Goal: Information Seeking & Learning: Learn about a topic

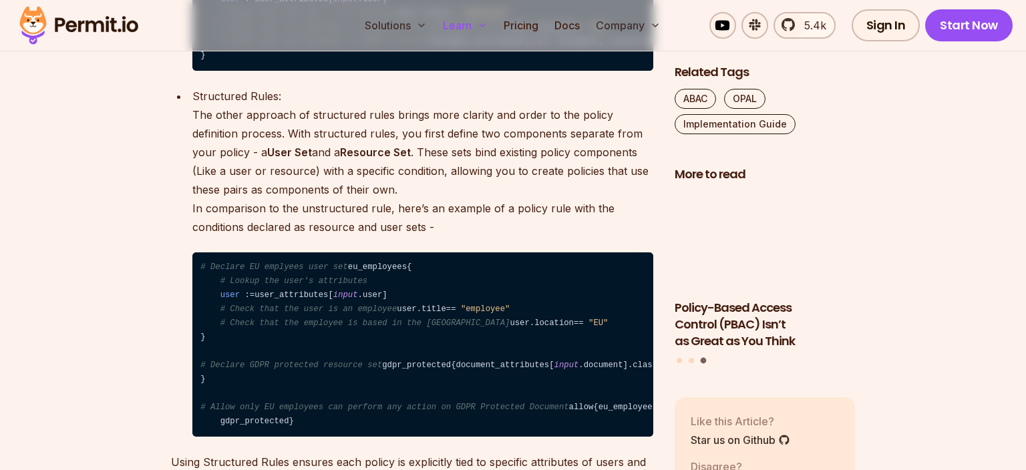
scroll to position [3316, 0]
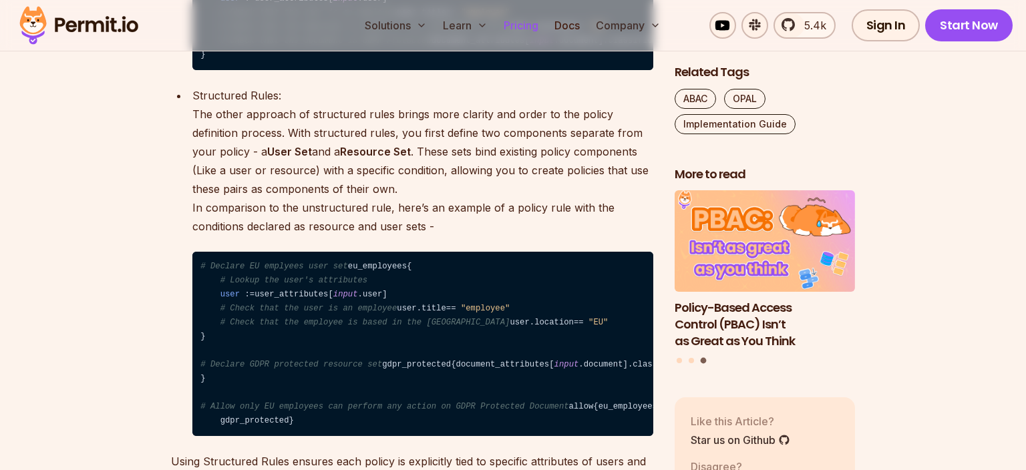
click at [522, 23] on link "Pricing" at bounding box center [520, 25] width 45 height 27
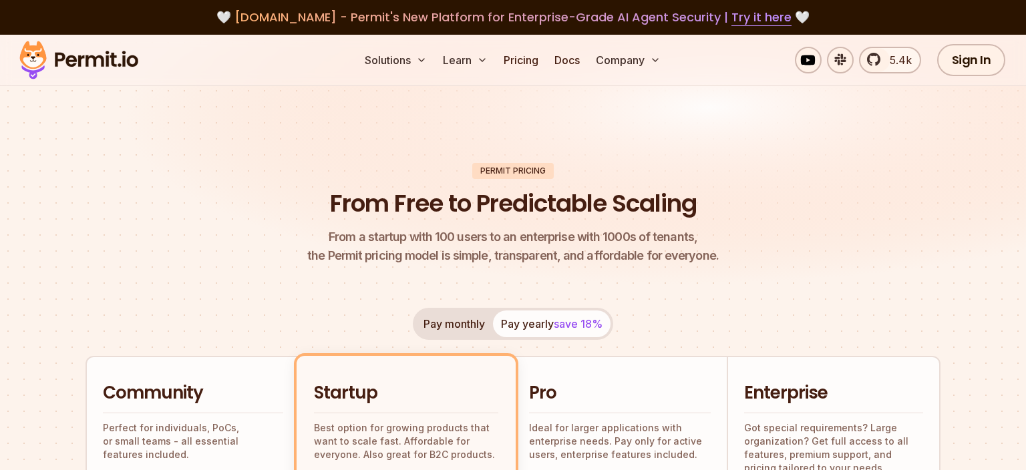
scroll to position [211, 0]
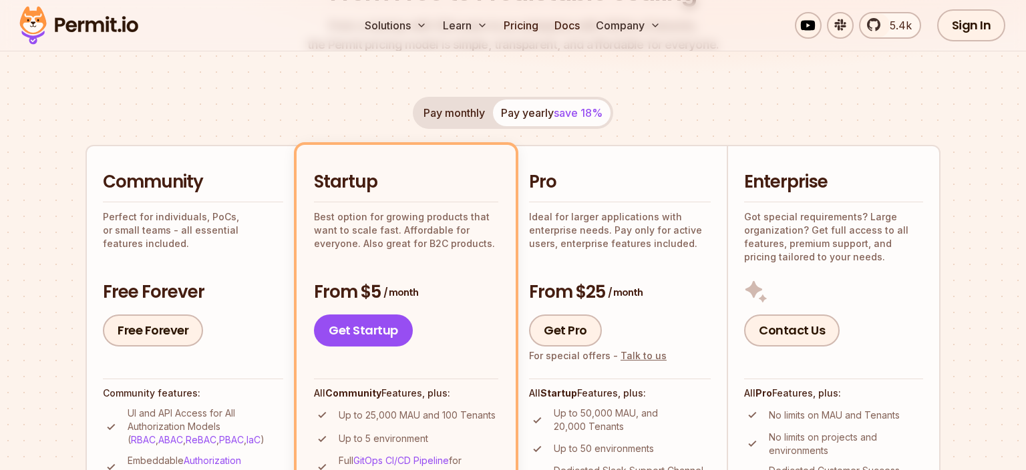
click at [162, 218] on p "Perfect for individuals, PoCs, or small teams - all essential features included." at bounding box center [193, 230] width 180 height 40
click at [172, 231] on p "Perfect for individuals, PoCs, or small teams - all essential features included." at bounding box center [193, 230] width 180 height 40
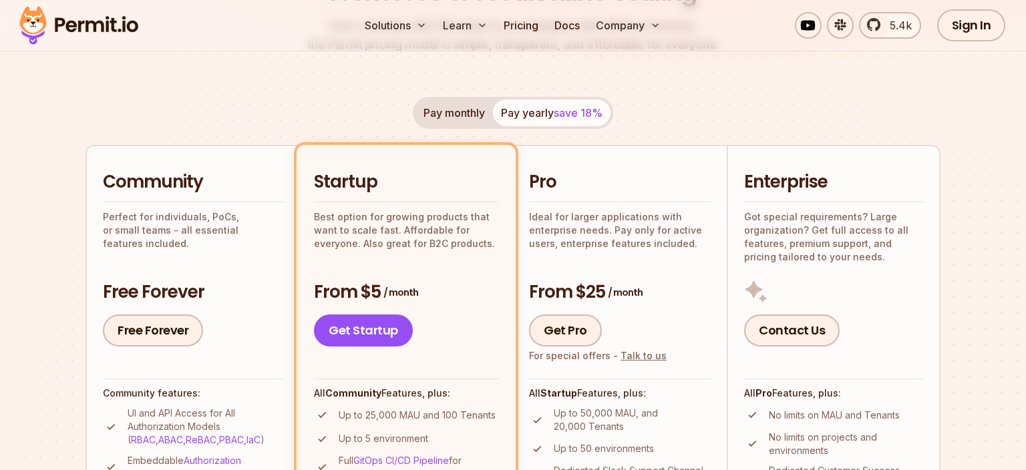
click at [172, 231] on p "Perfect for individuals, PoCs, or small teams - all essential features included." at bounding box center [193, 230] width 180 height 40
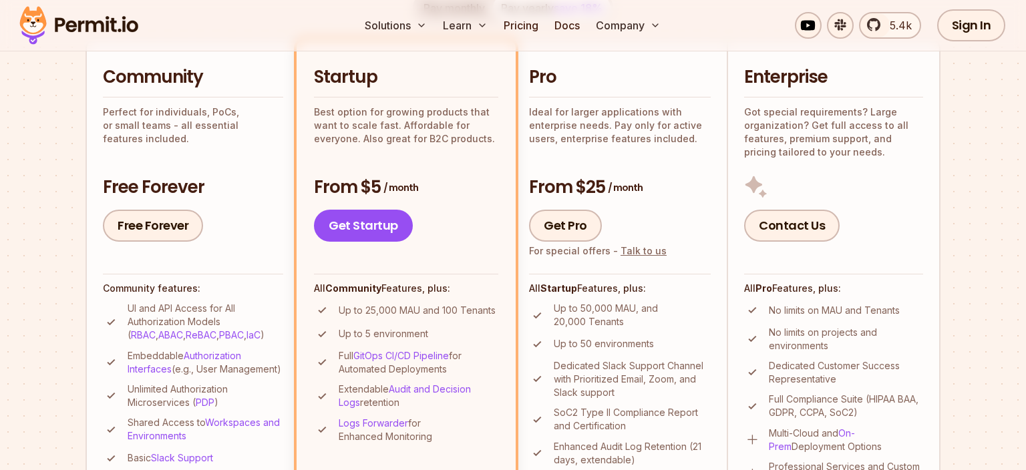
scroll to position [353, 0]
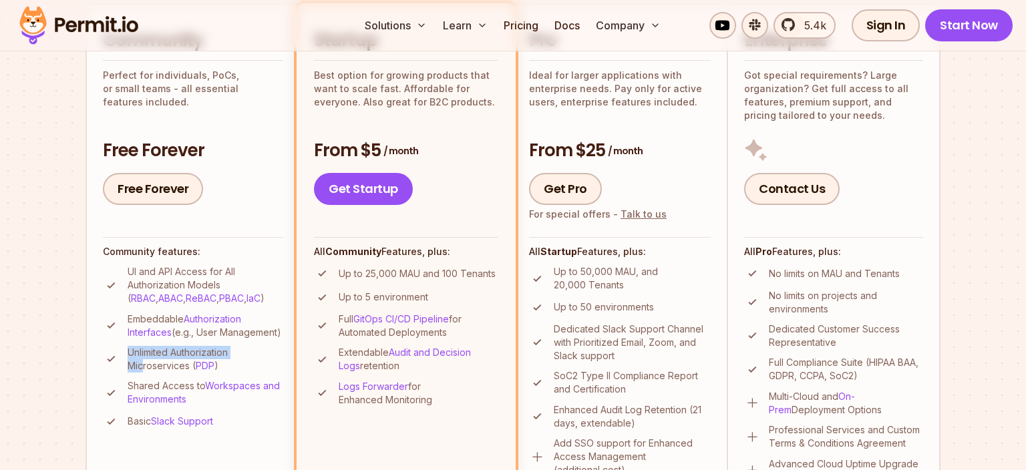
drag, startPoint x: 126, startPoint y: 367, endPoint x: 144, endPoint y: 373, distance: 18.2
click at [144, 373] on li "Unlimited Authorization Microservices ( PDP )" at bounding box center [193, 359] width 180 height 27
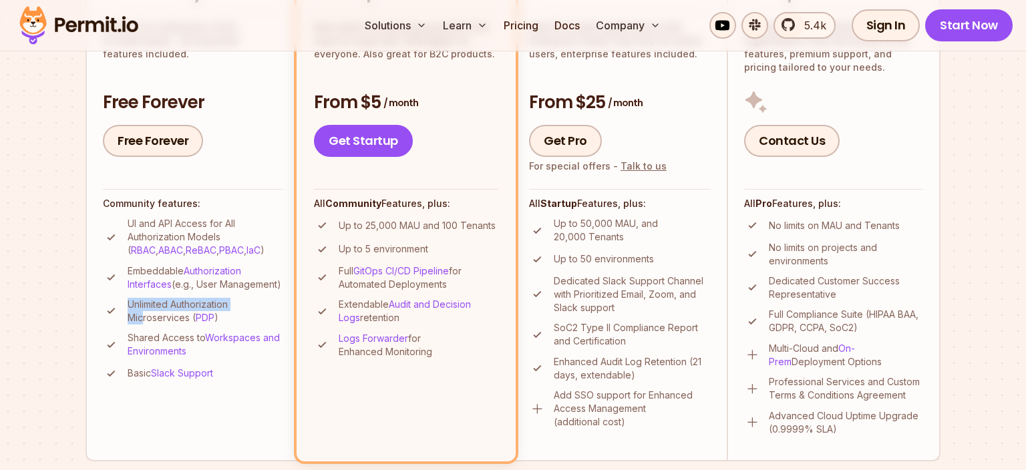
scroll to position [423, 0]
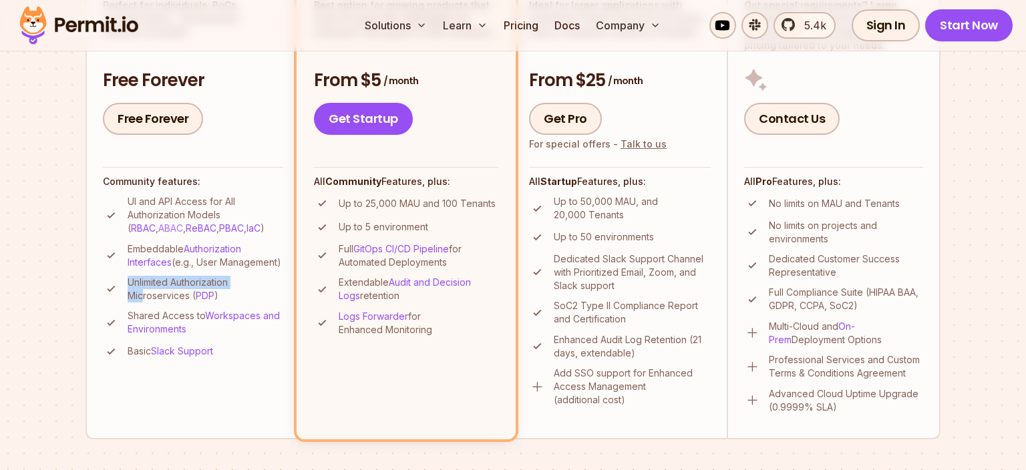
click at [158, 230] on link "ABAC" at bounding box center [170, 227] width 25 height 11
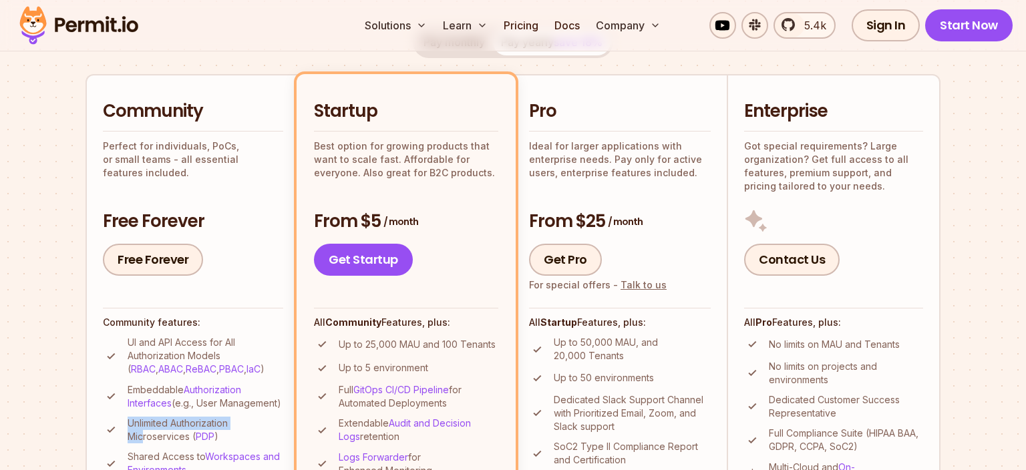
scroll to position [0, 0]
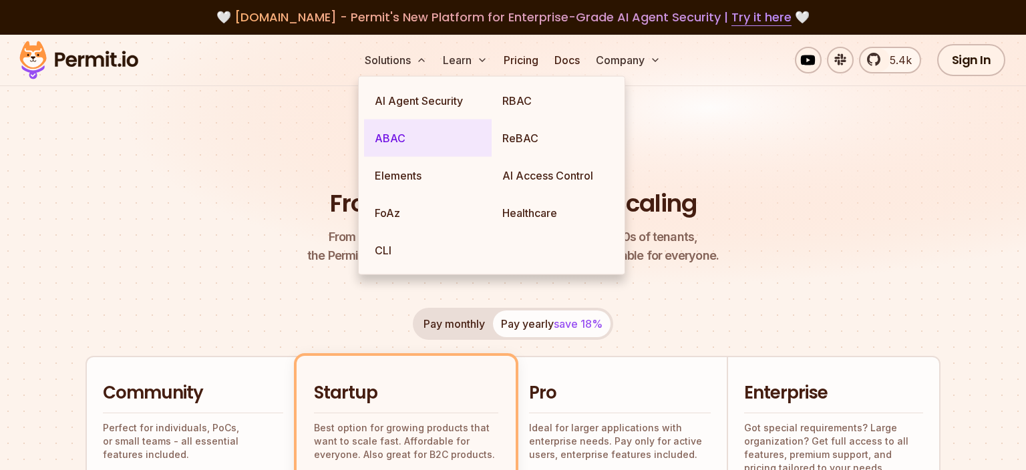
click at [409, 130] on link "ABAC" at bounding box center [428, 138] width 128 height 37
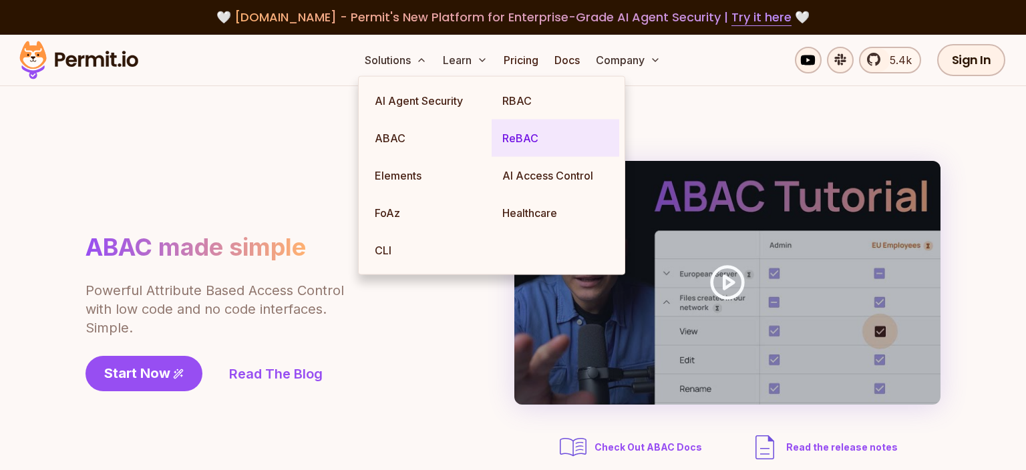
click at [543, 132] on link "ReBAC" at bounding box center [556, 138] width 128 height 37
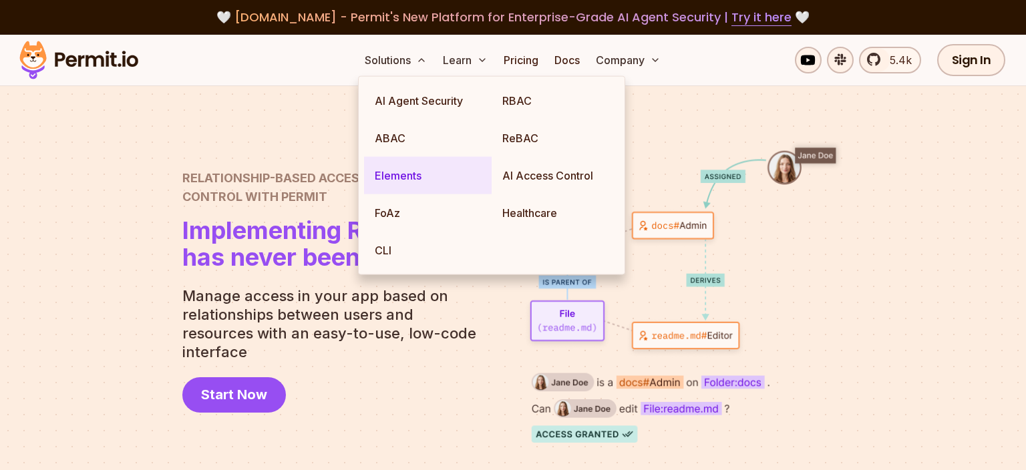
click at [434, 179] on link "Elements" at bounding box center [428, 175] width 128 height 37
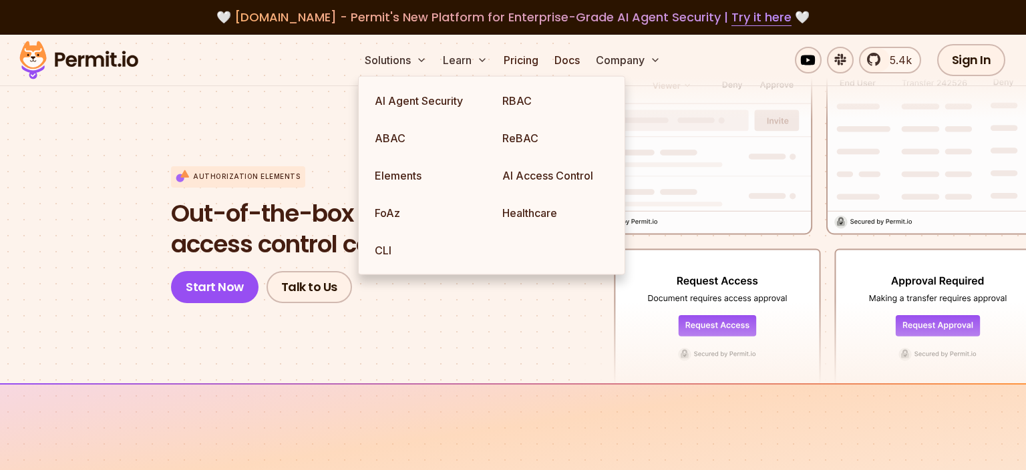
click at [306, 157] on div at bounding box center [371, 209] width 401 height 349
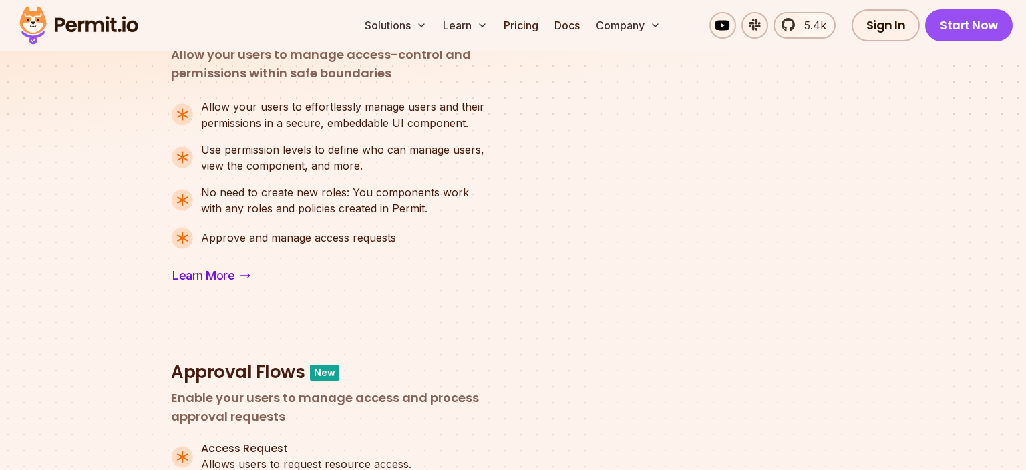
scroll to position [1058, 0]
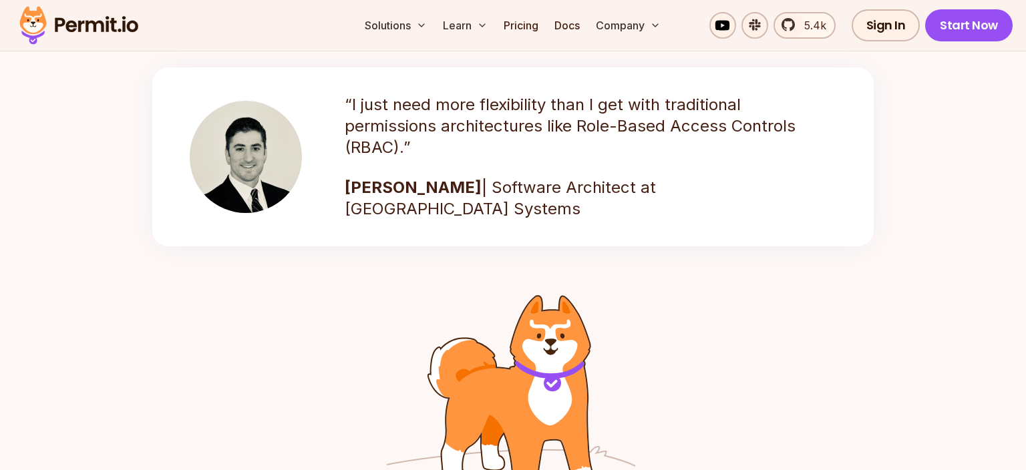
scroll to position [1975, 0]
